Goal: Information Seeking & Learning: Learn about a topic

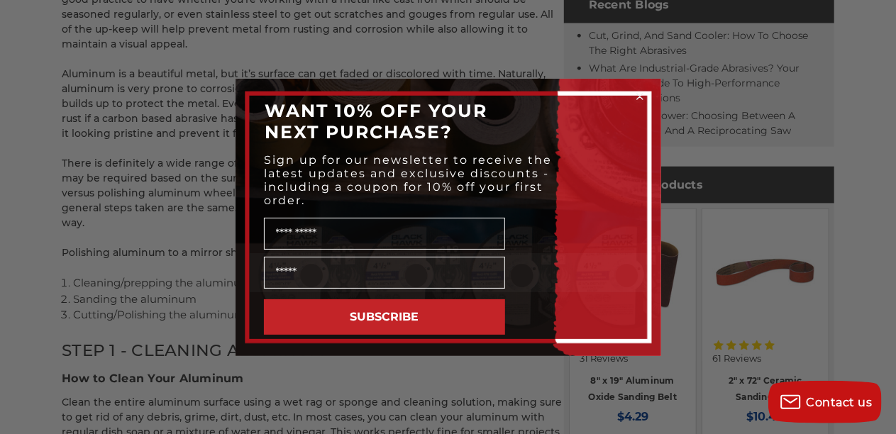
scroll to position [781, 0]
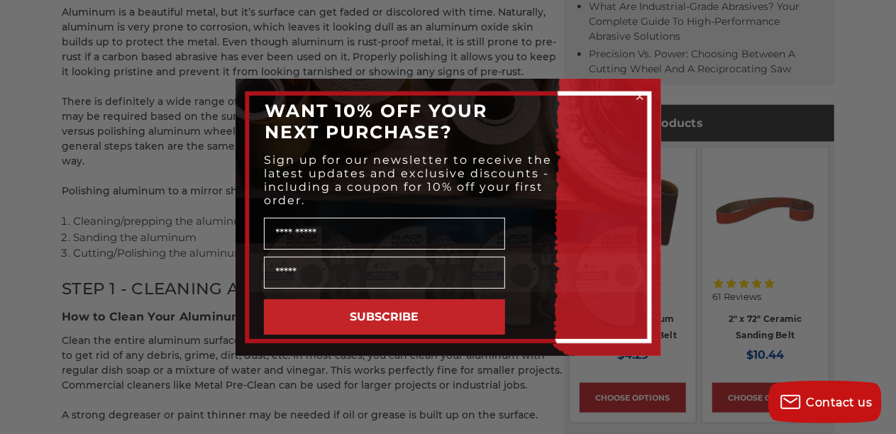
click at [637, 90] on circle "Close dialog" at bounding box center [639, 95] width 13 height 13
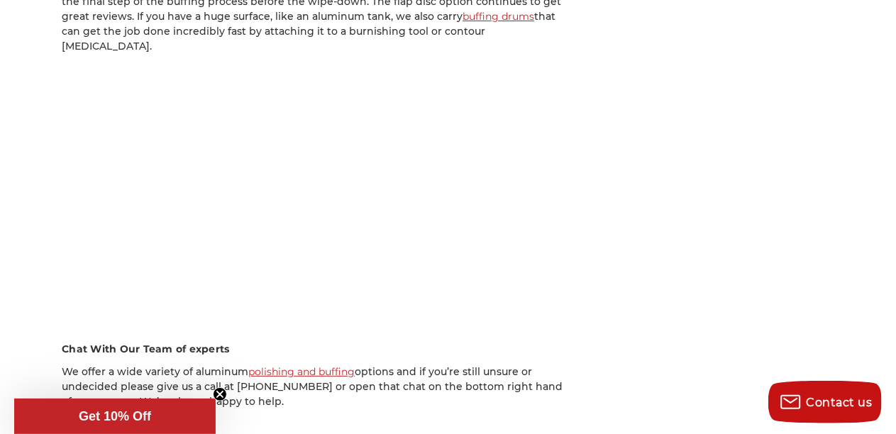
scroll to position [2670, 0]
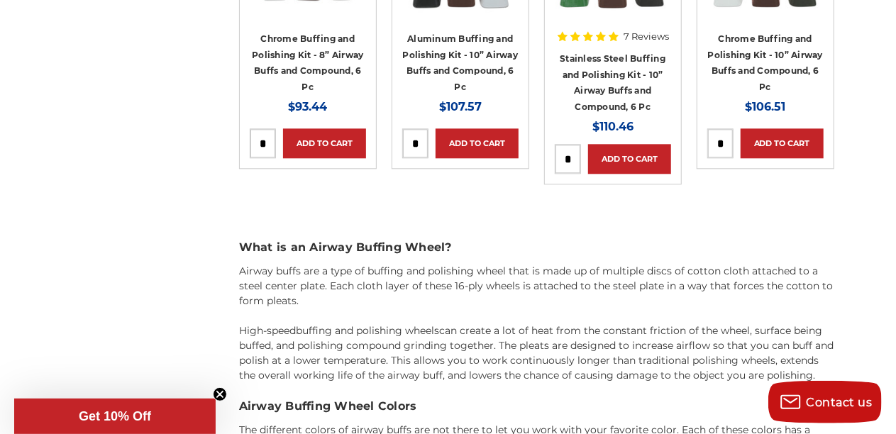
scroll to position [1693, 0]
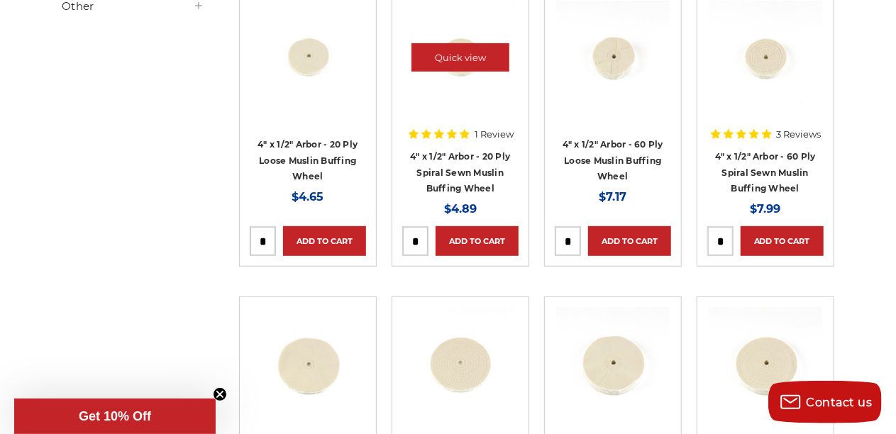
scroll to position [326, 0]
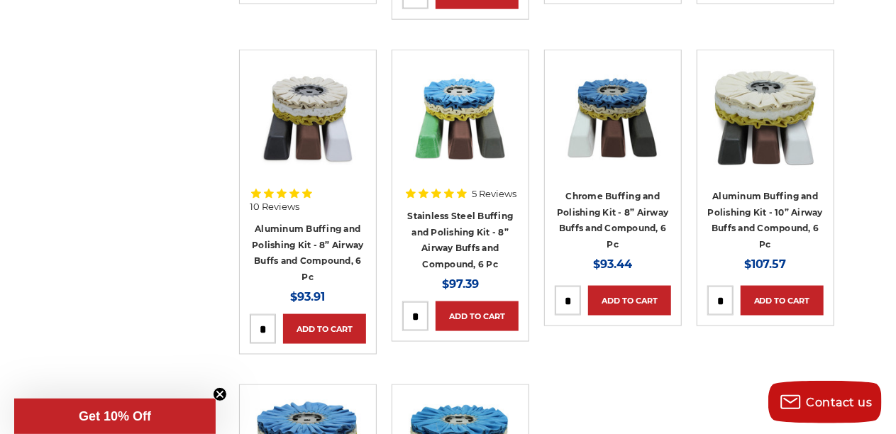
scroll to position [912, 0]
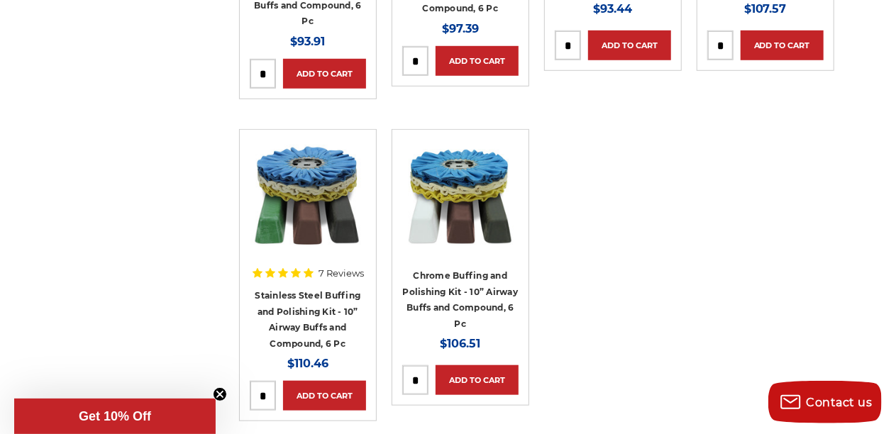
scroll to position [521, 0]
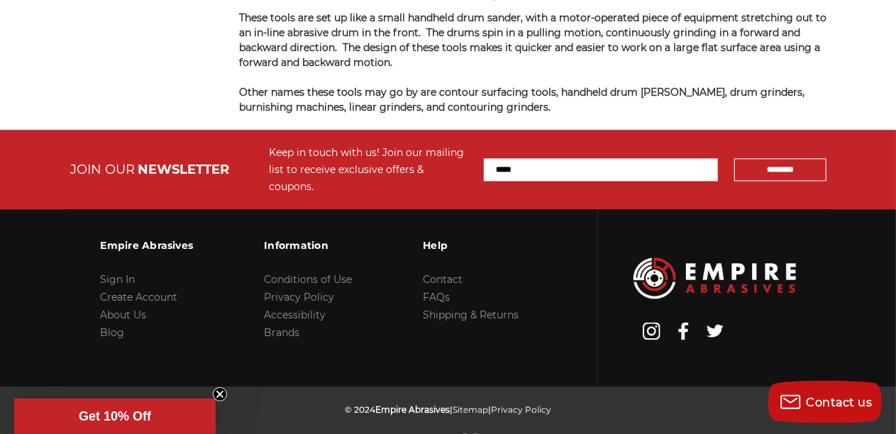
scroll to position [1367, 0]
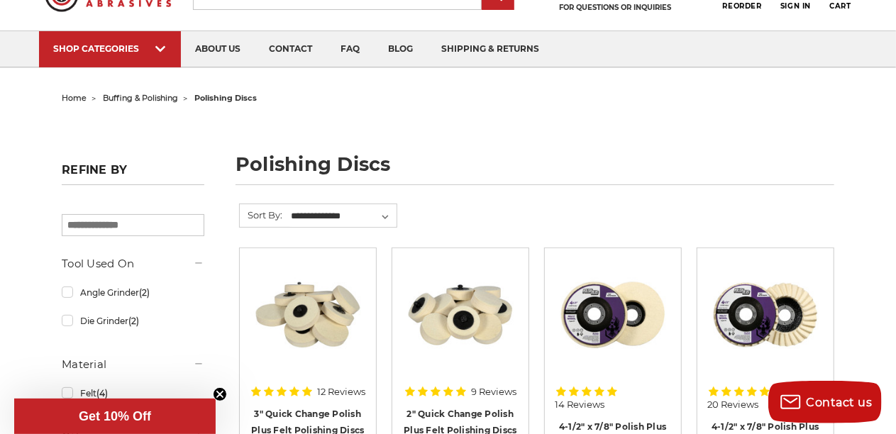
scroll to position [65, 0]
